Goal: Task Accomplishment & Management: Manage account settings

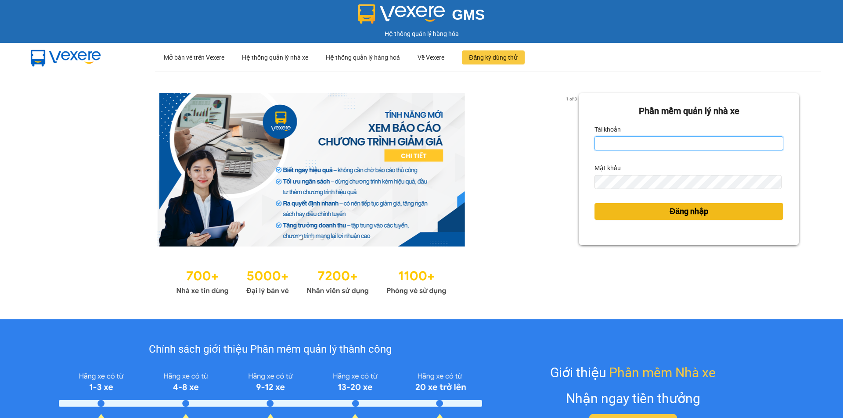
type input "hdqt.anhkhangdn"
click at [618, 211] on button "Đăng nhập" at bounding box center [688, 211] width 189 height 17
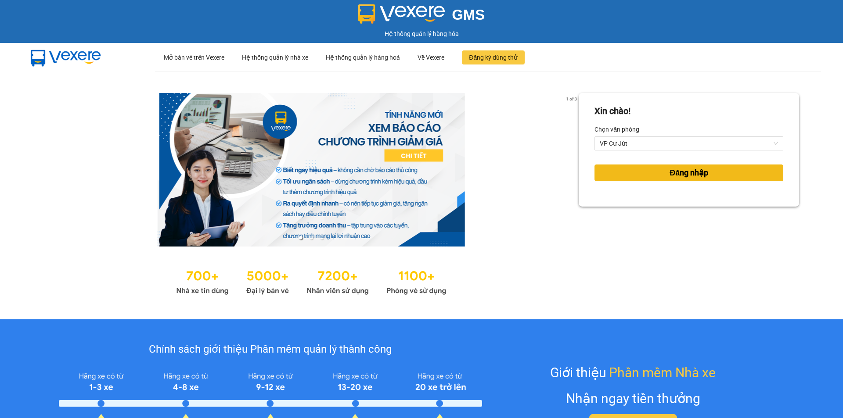
click at [698, 178] on span "Đăng nhập" at bounding box center [689, 173] width 39 height 12
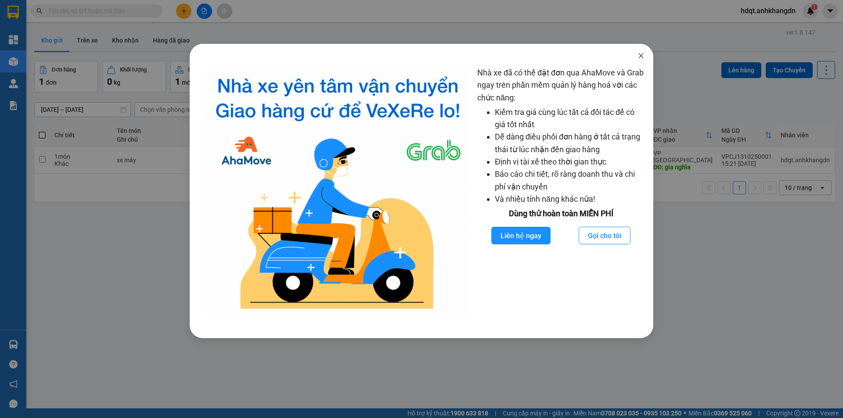
click at [641, 56] on icon "close" at bounding box center [640, 55] width 5 height 5
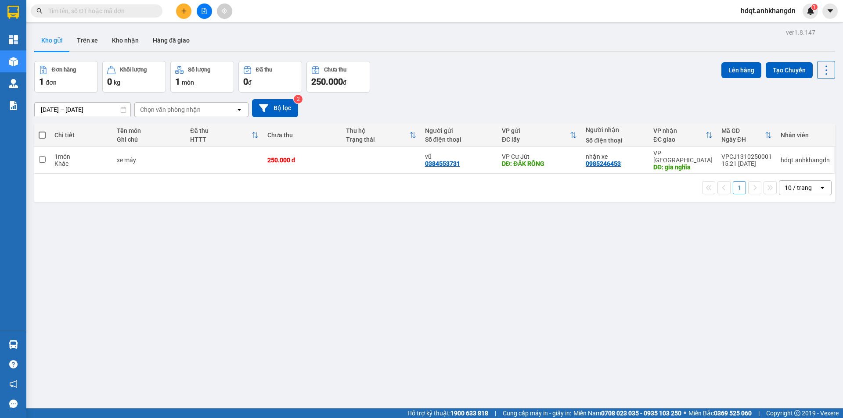
click at [163, 272] on div "ver 1.8.147 Kho gửi Trên xe Kho nhận Hàng đã giao Đơn hàng 1 đơn Khối lượng 0 k…" at bounding box center [435, 235] width 808 height 418
